Goal: Information Seeking & Learning: Learn about a topic

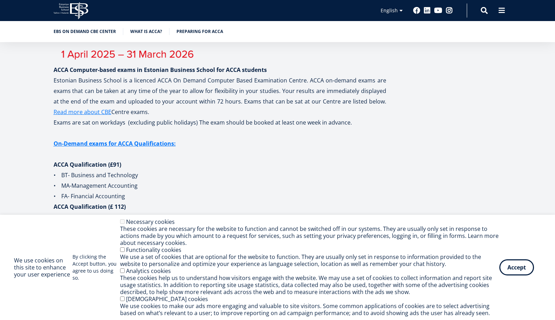
scroll to position [399, 0]
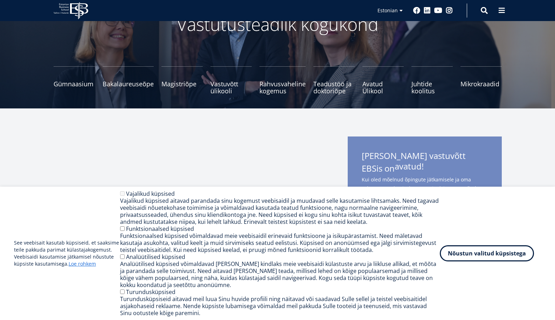
scroll to position [60, 0]
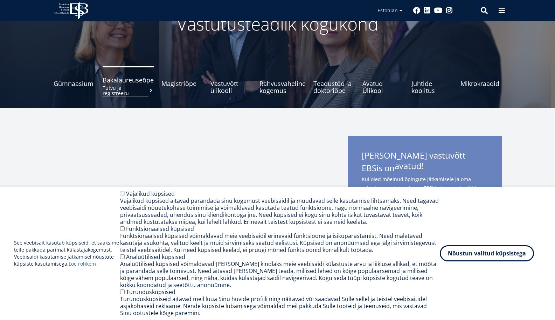
click at [122, 91] on small "Tutvu ja registreeru" at bounding box center [128, 90] width 51 height 11
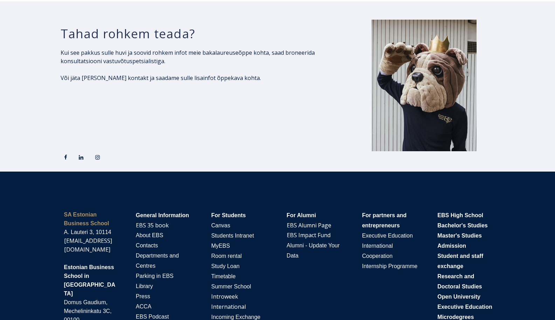
scroll to position [1302, 0]
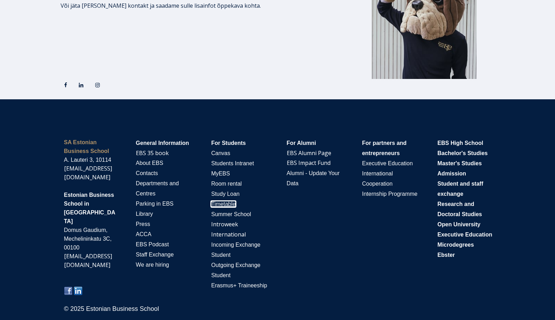
click at [226, 203] on span "Timetable" at bounding box center [223, 204] width 25 height 6
